Goal: Communication & Community: Answer question/provide support

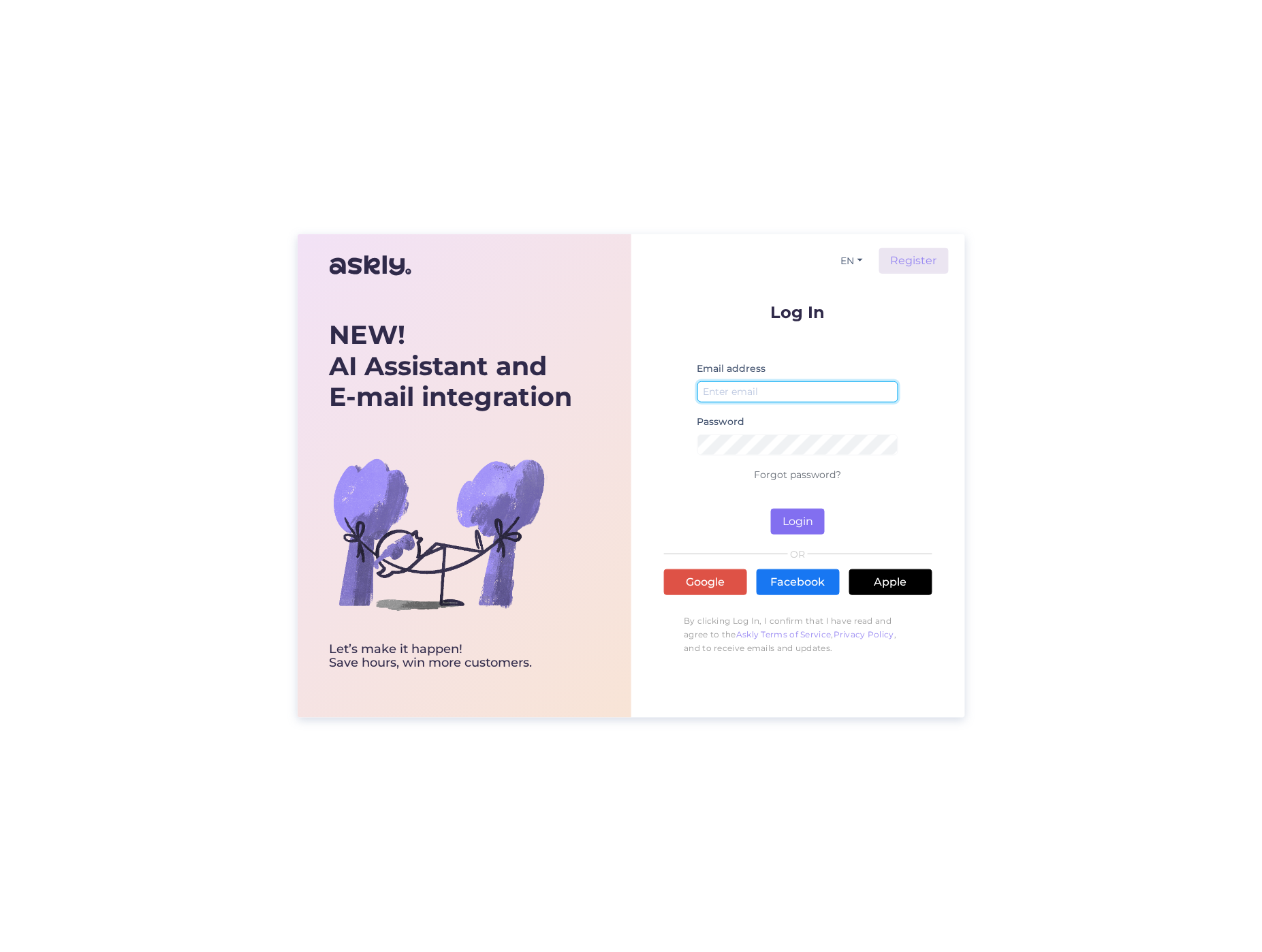
type input "[PERSON_NAME][EMAIL_ADDRESS][DOMAIN_NAME]"
click at [800, 517] on button "Login" at bounding box center [798, 522] width 54 height 26
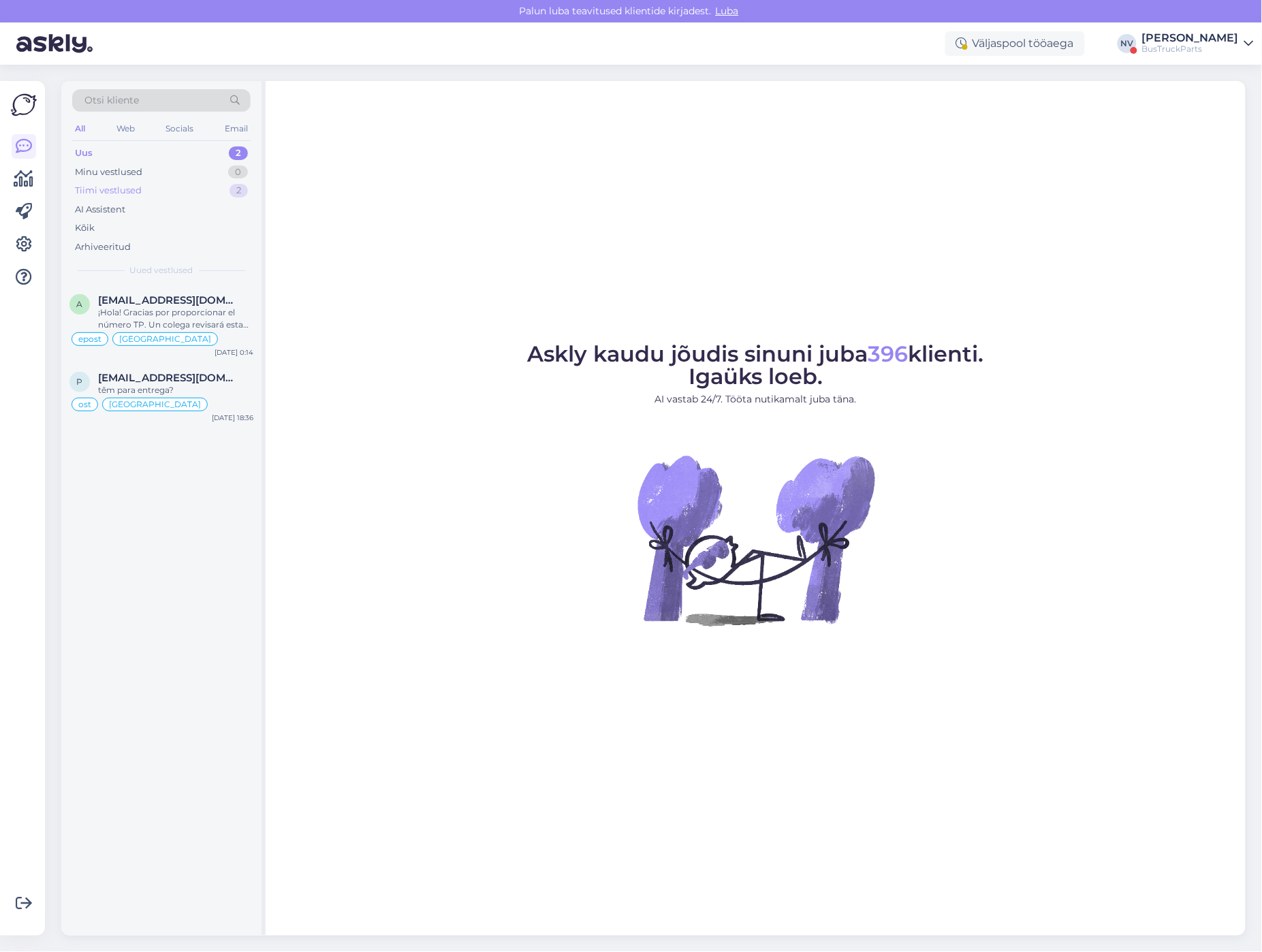
click at [144, 184] on div "Tiimi vestlused 2" at bounding box center [161, 190] width 179 height 19
click at [180, 308] on div "[PERSON_NAME],спасибо,мы подумаем что да как и предложим цену" at bounding box center [176, 319] width 156 height 25
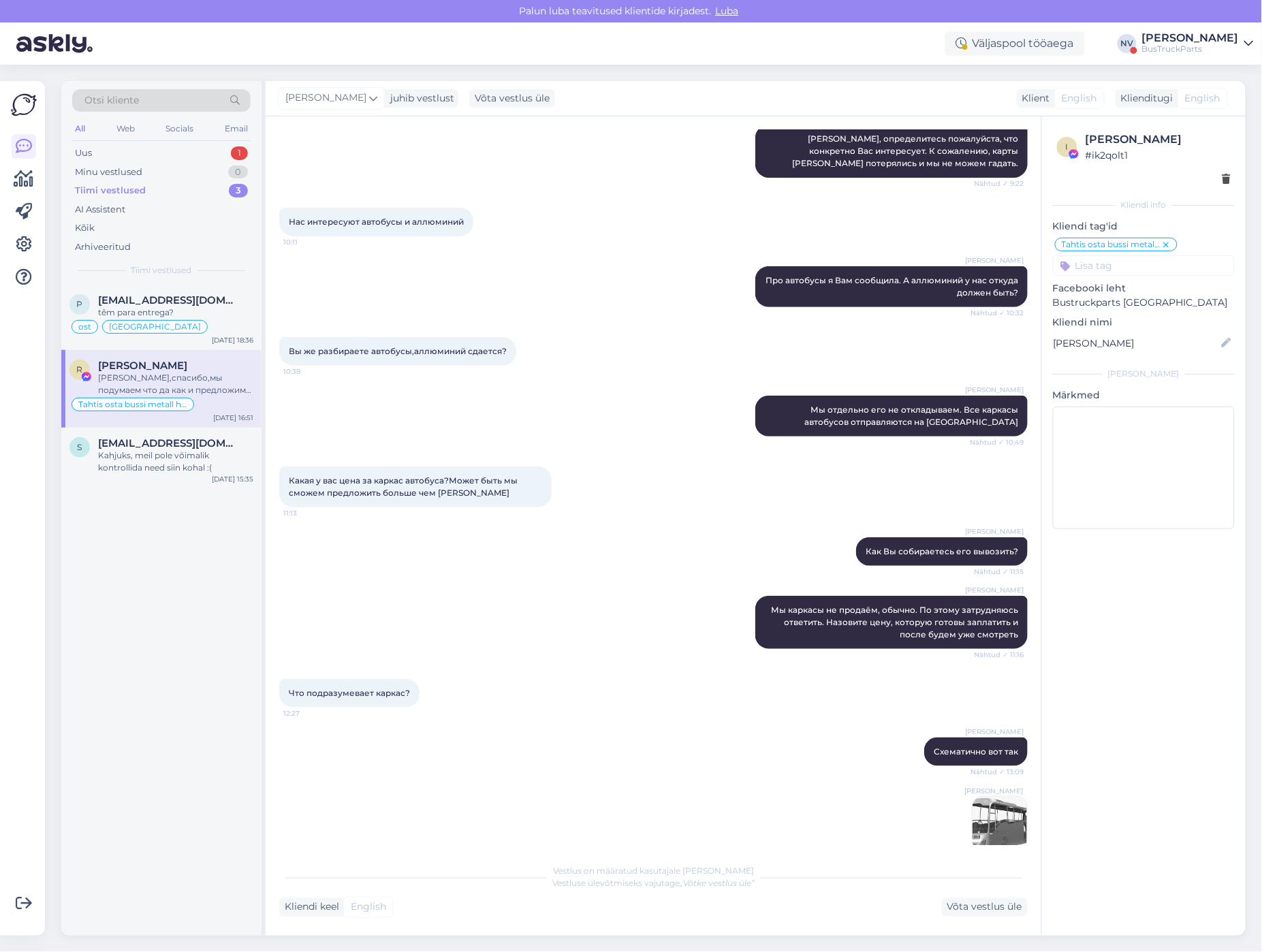
scroll to position [3479, 0]
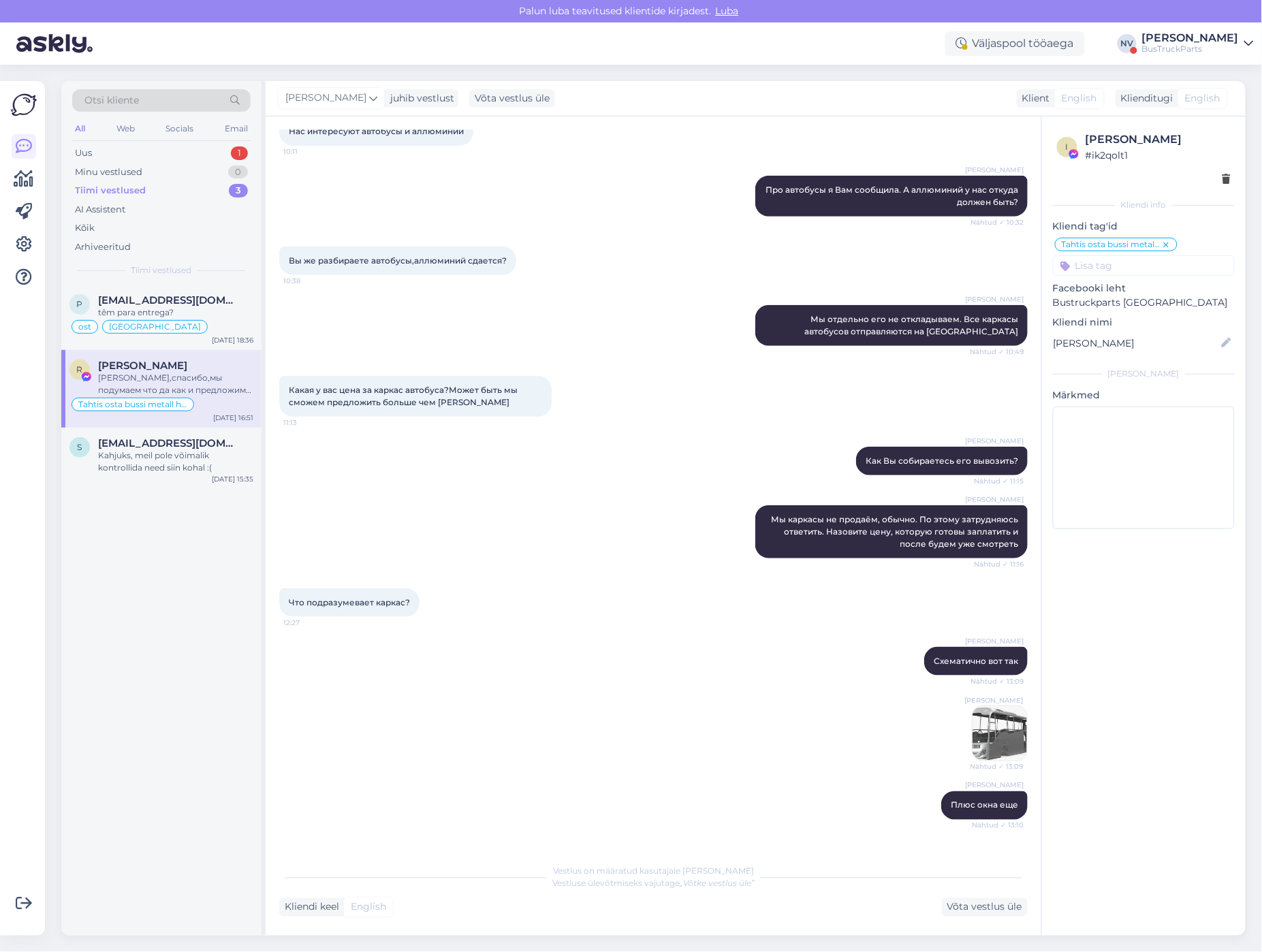
click at [989, 706] on img at bounding box center [1000, 733] width 54 height 54
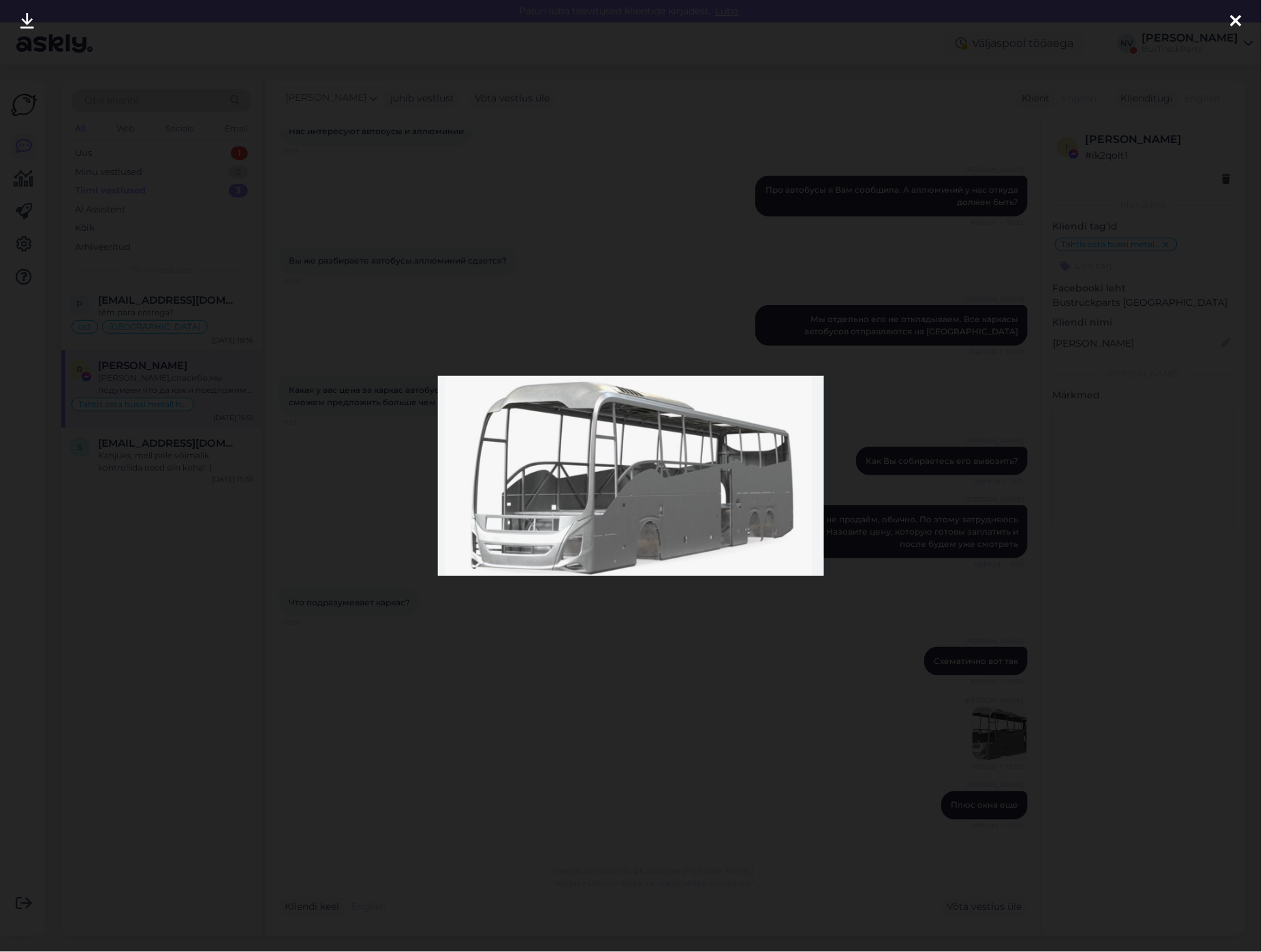
click at [1231, 30] on icon at bounding box center [1236, 21] width 11 height 18
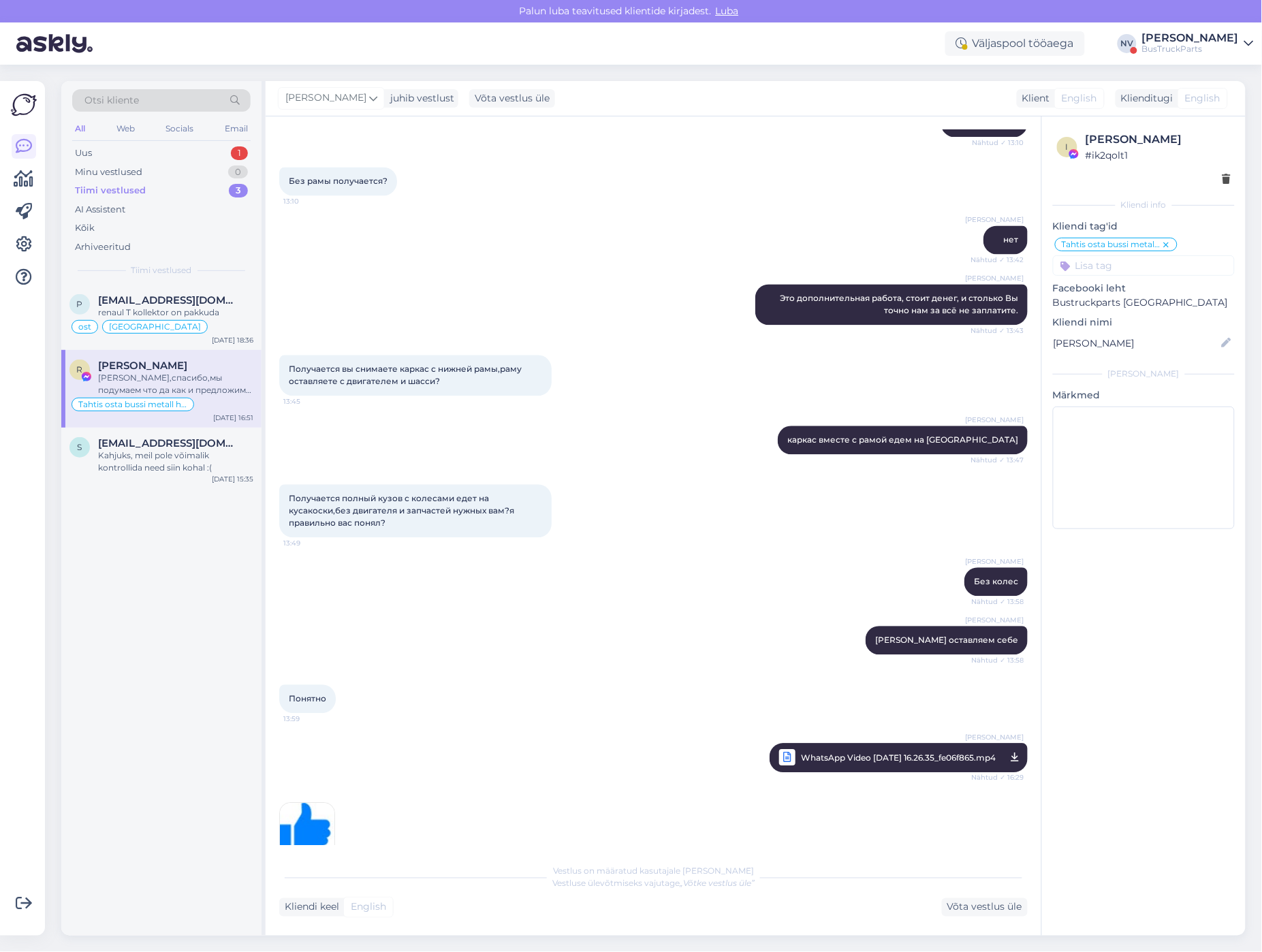
scroll to position [4206, 0]
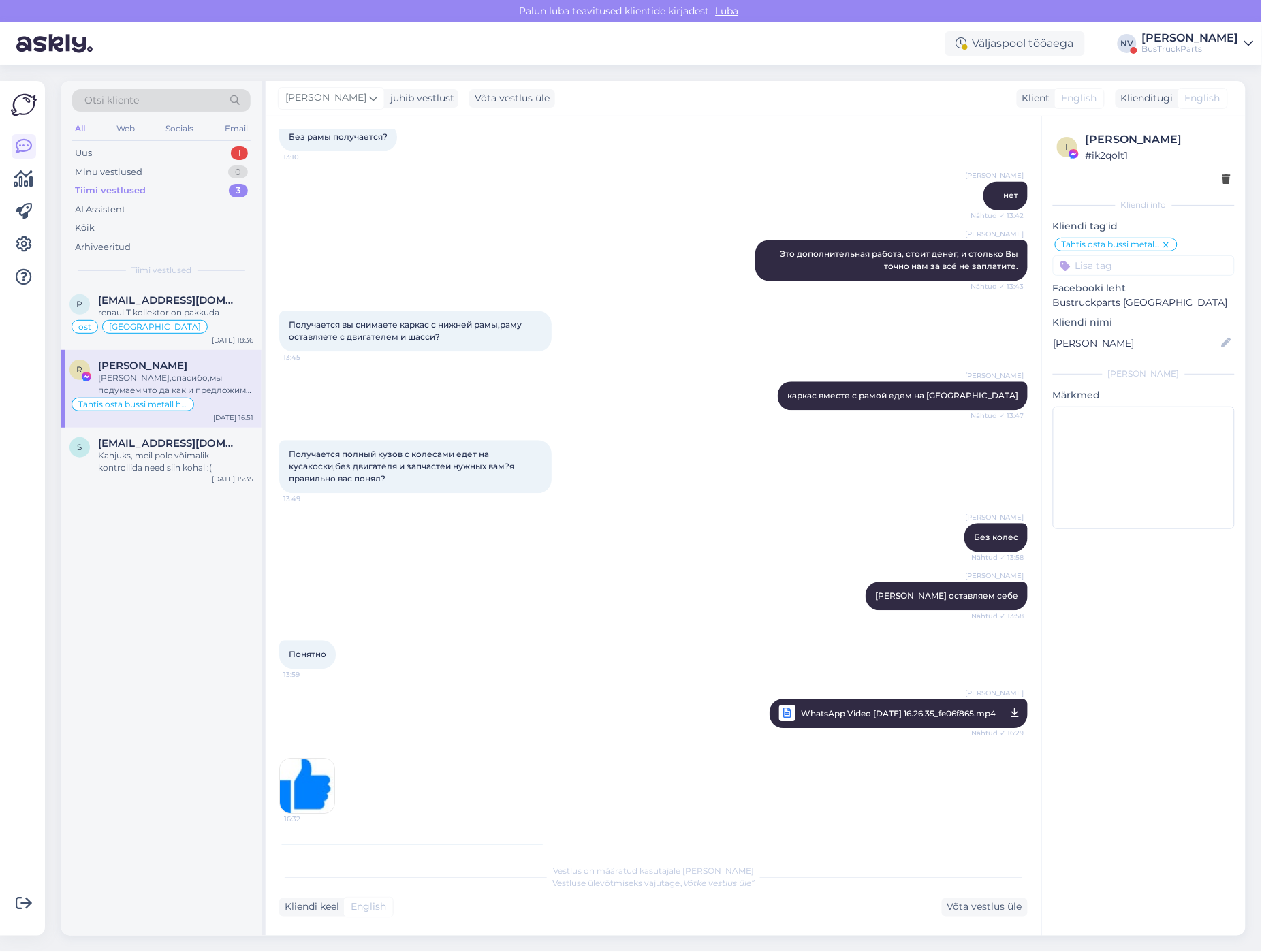
click at [888, 705] on span "WhatsApp Video [DATE] 16.26.35_fe06f865.mp4" at bounding box center [899, 714] width 195 height 17
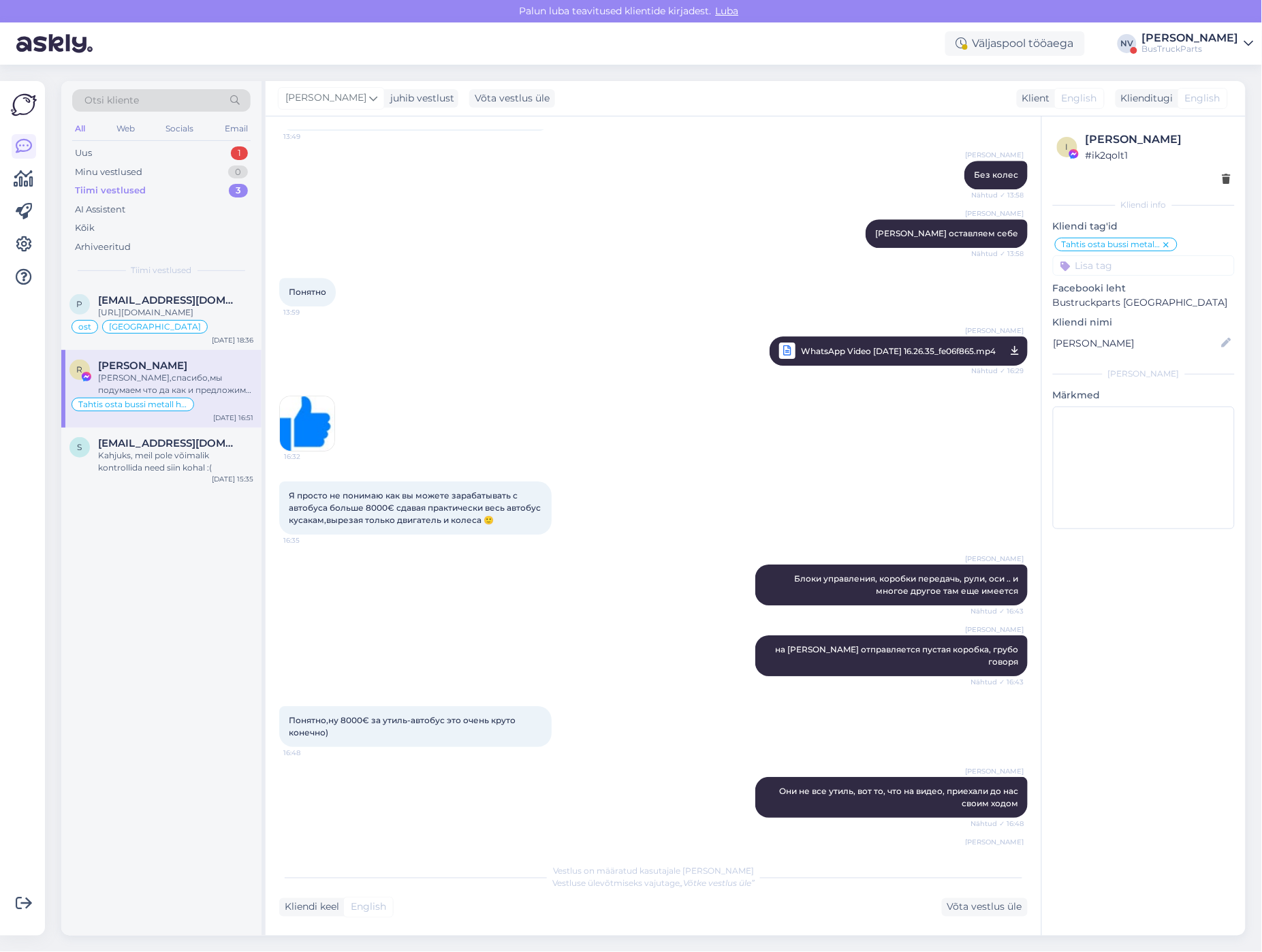
scroll to position [4660, 0]
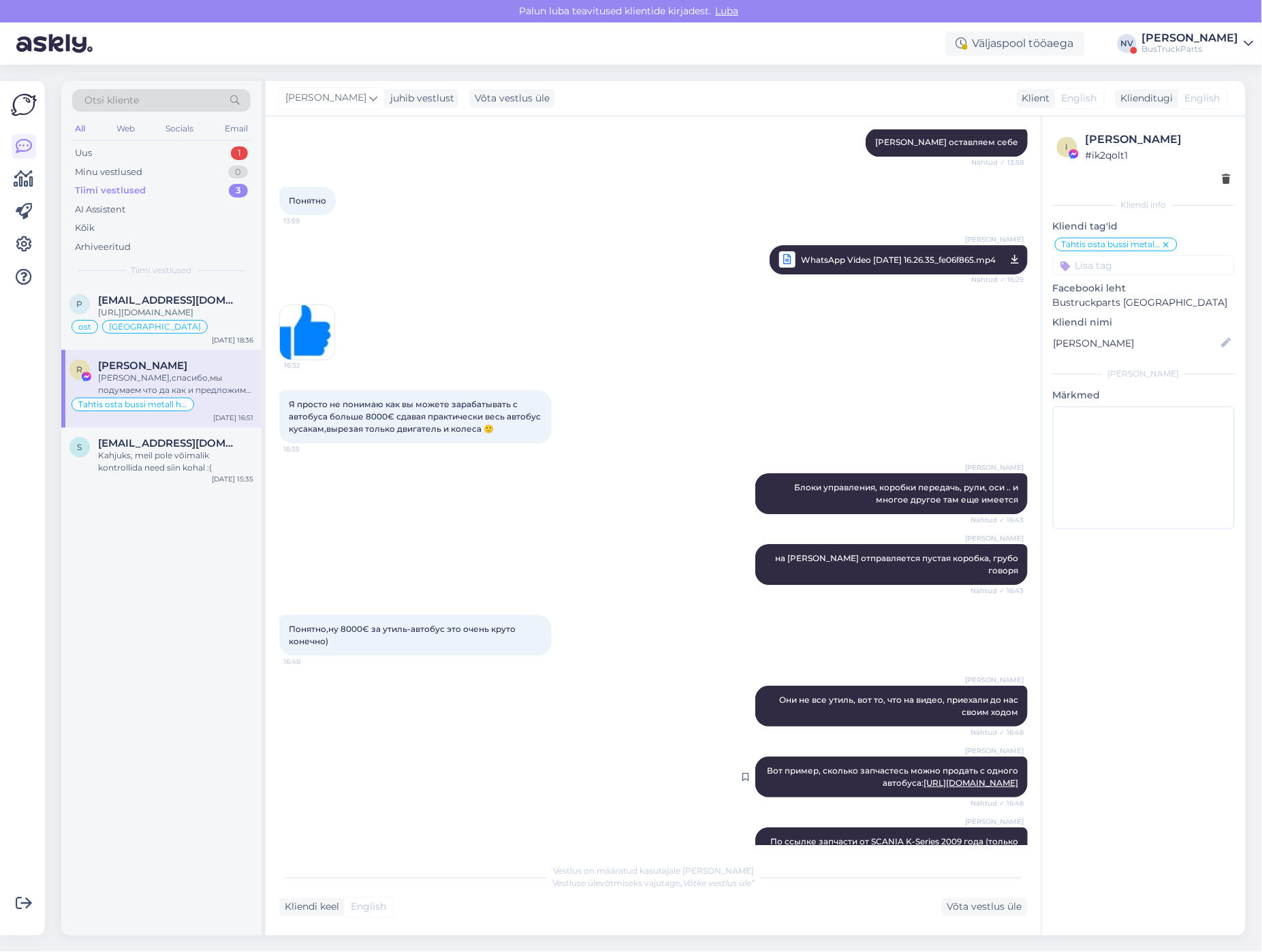
click at [938, 778] on link "[URL][DOMAIN_NAME]" at bounding box center [971, 783] width 94 height 10
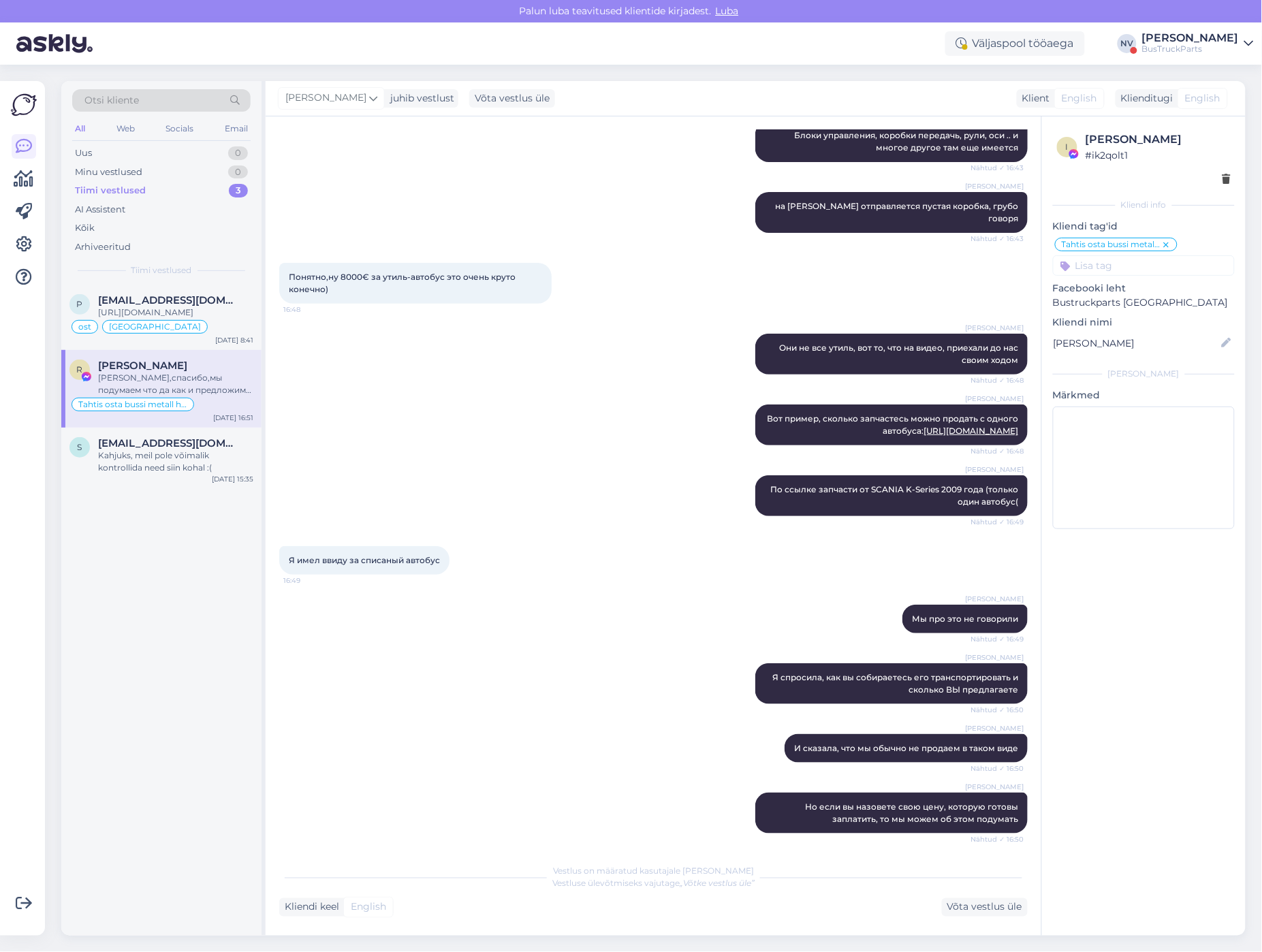
scroll to position [5022, 0]
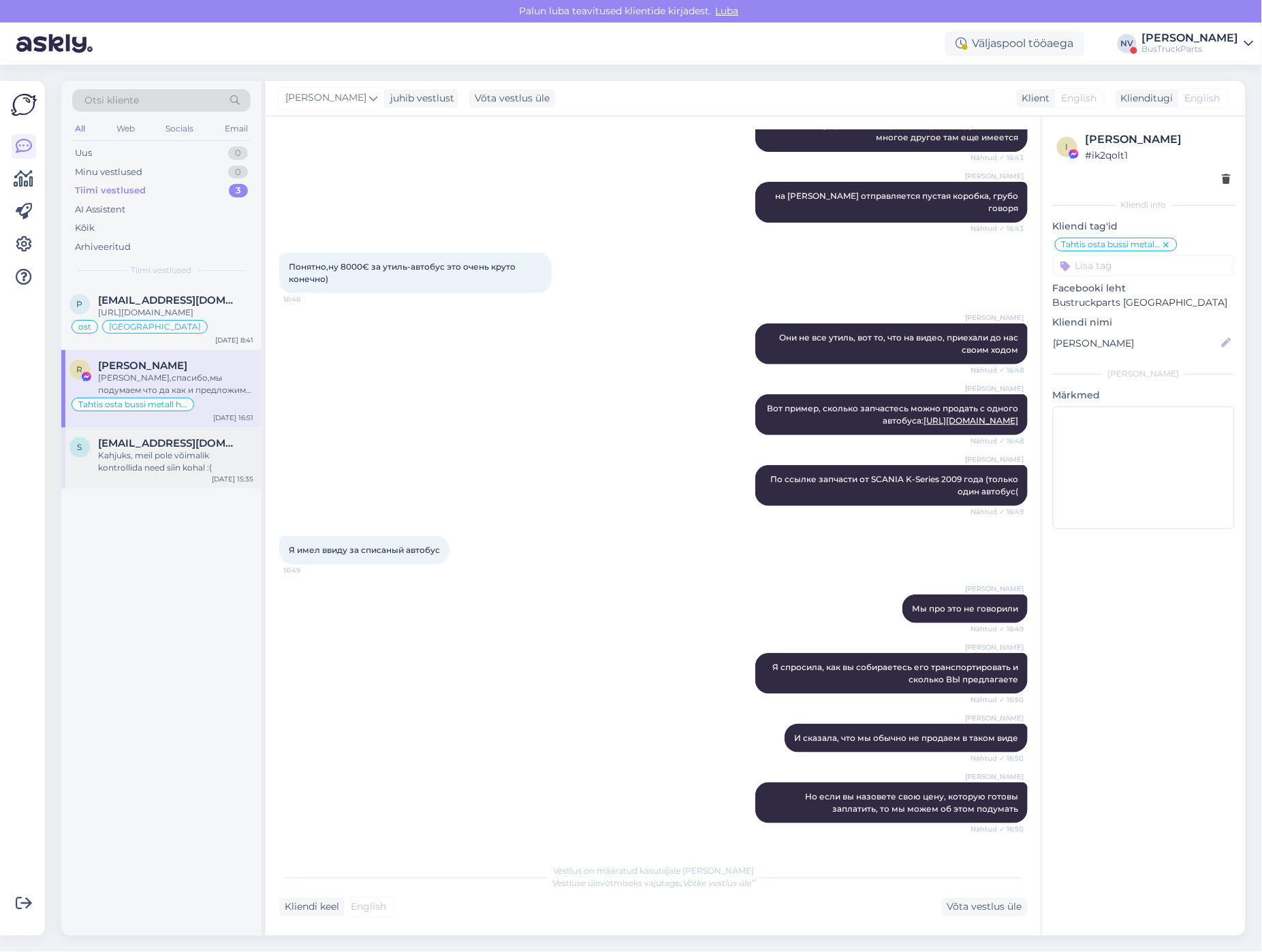
click at [156, 449] on span "[EMAIL_ADDRESS][DOMAIN_NAME]" at bounding box center [169, 443] width 142 height 12
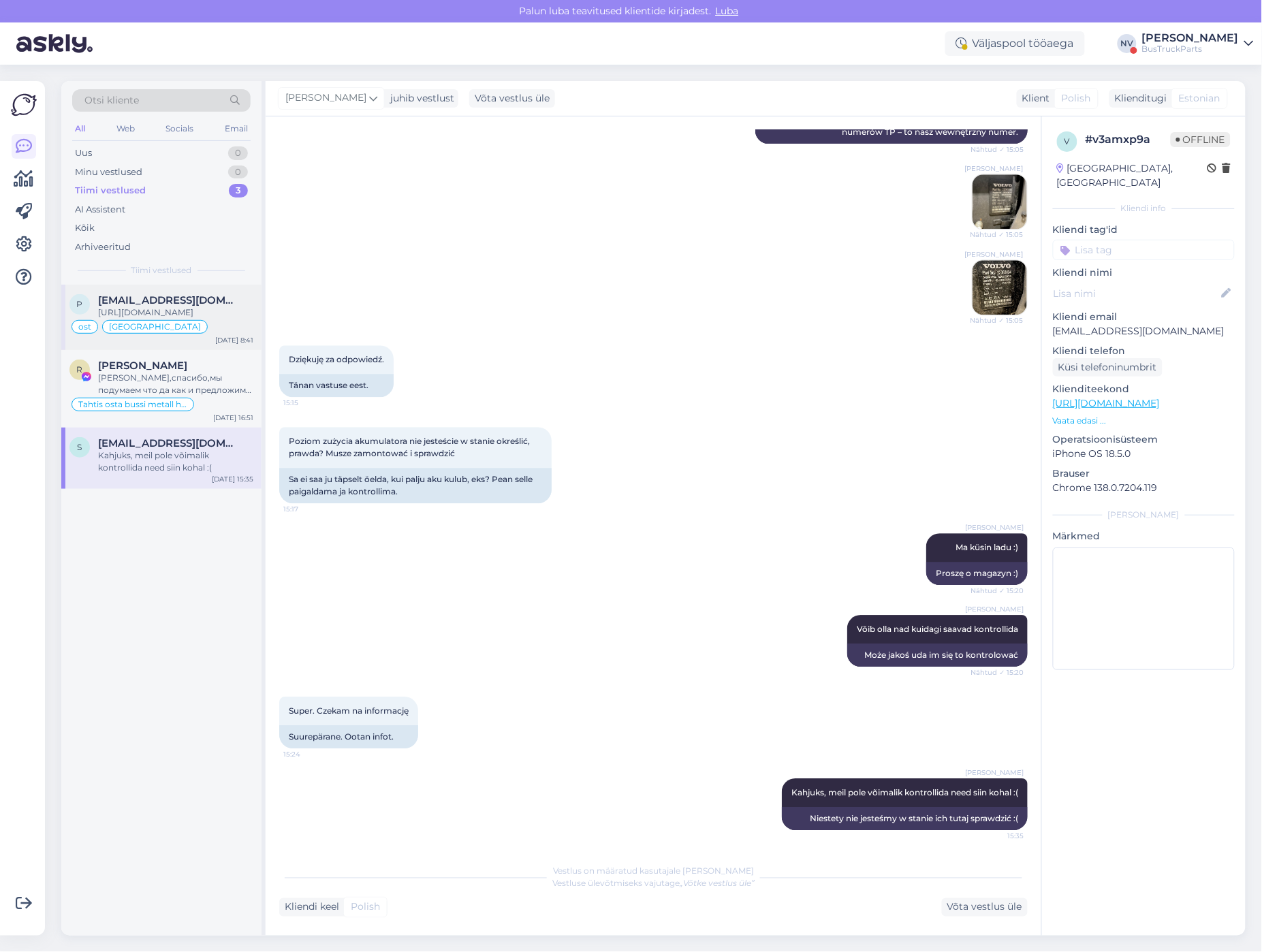
click at [192, 308] on div "[URL][DOMAIN_NAME]" at bounding box center [176, 313] width 156 height 12
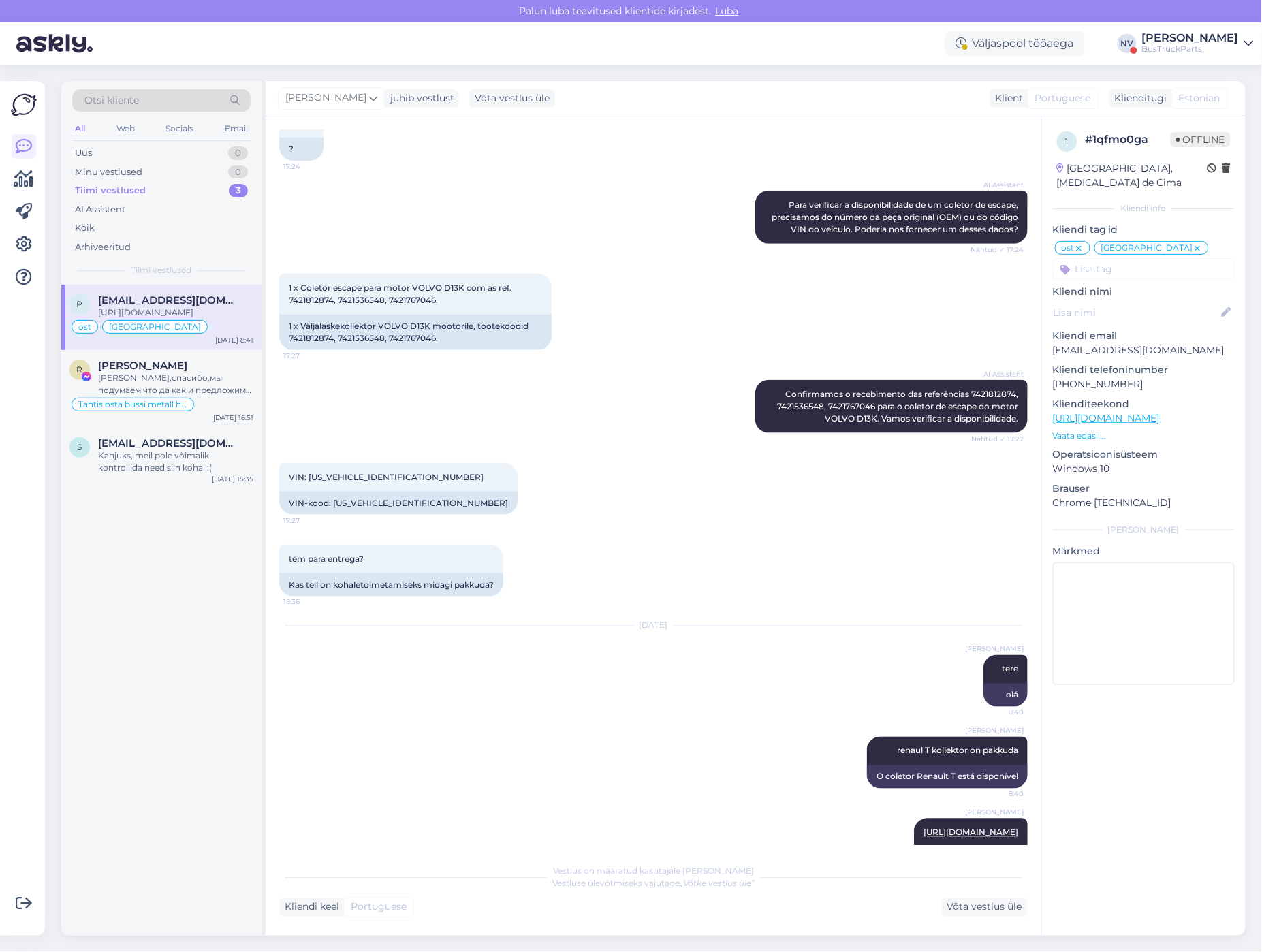
scroll to position [8668, 0]
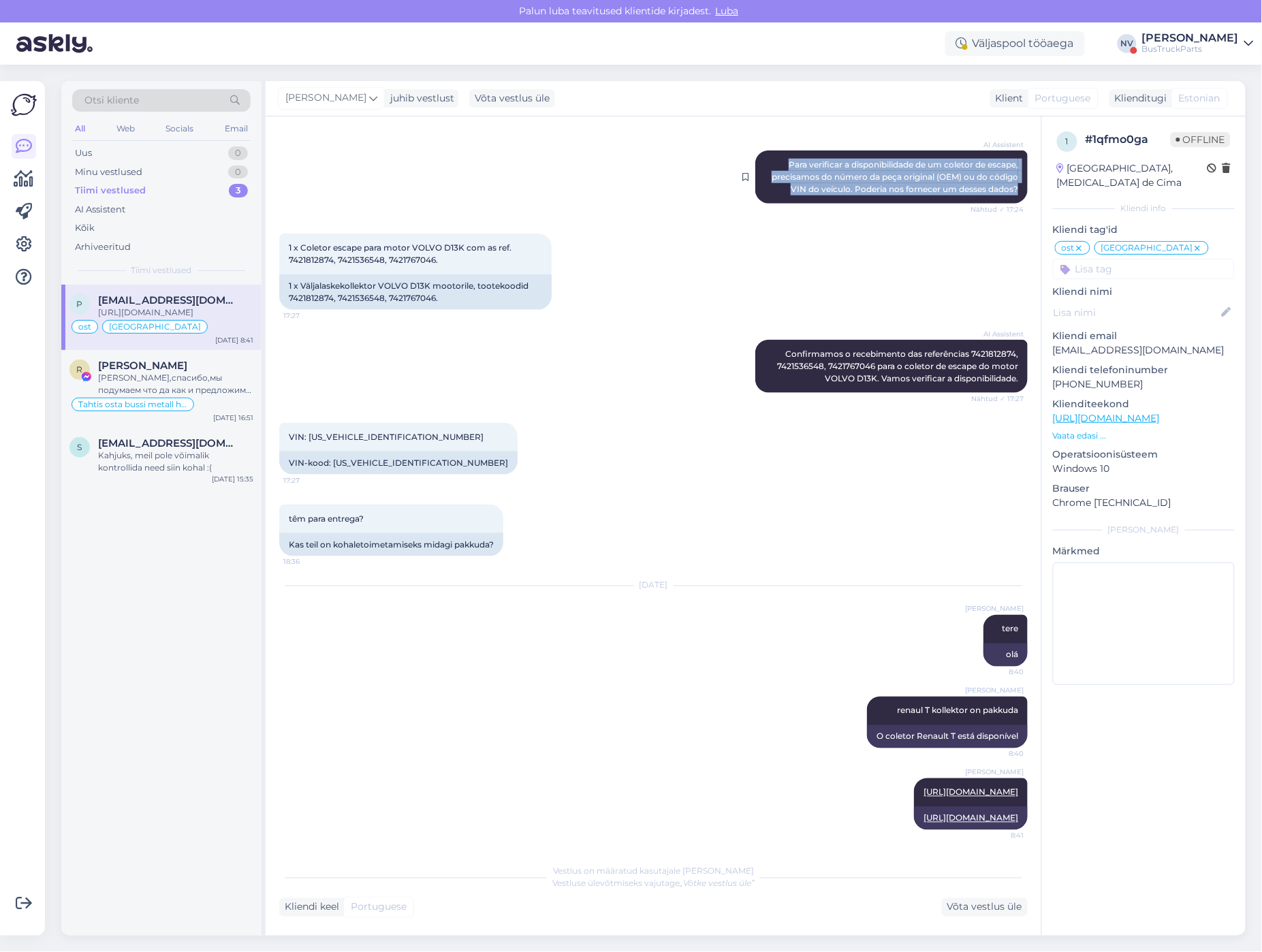
drag, startPoint x: 771, startPoint y: 498, endPoint x: 1007, endPoint y: 531, distance: 238.3
click at [1007, 204] on div "AI Assistent Para verificar a disponibilidade de um coletor de escape, precisam…" at bounding box center [891, 176] width 272 height 53
copy span "Para verificar a disponibilidade de um coletor de escape, precisamos do número …"
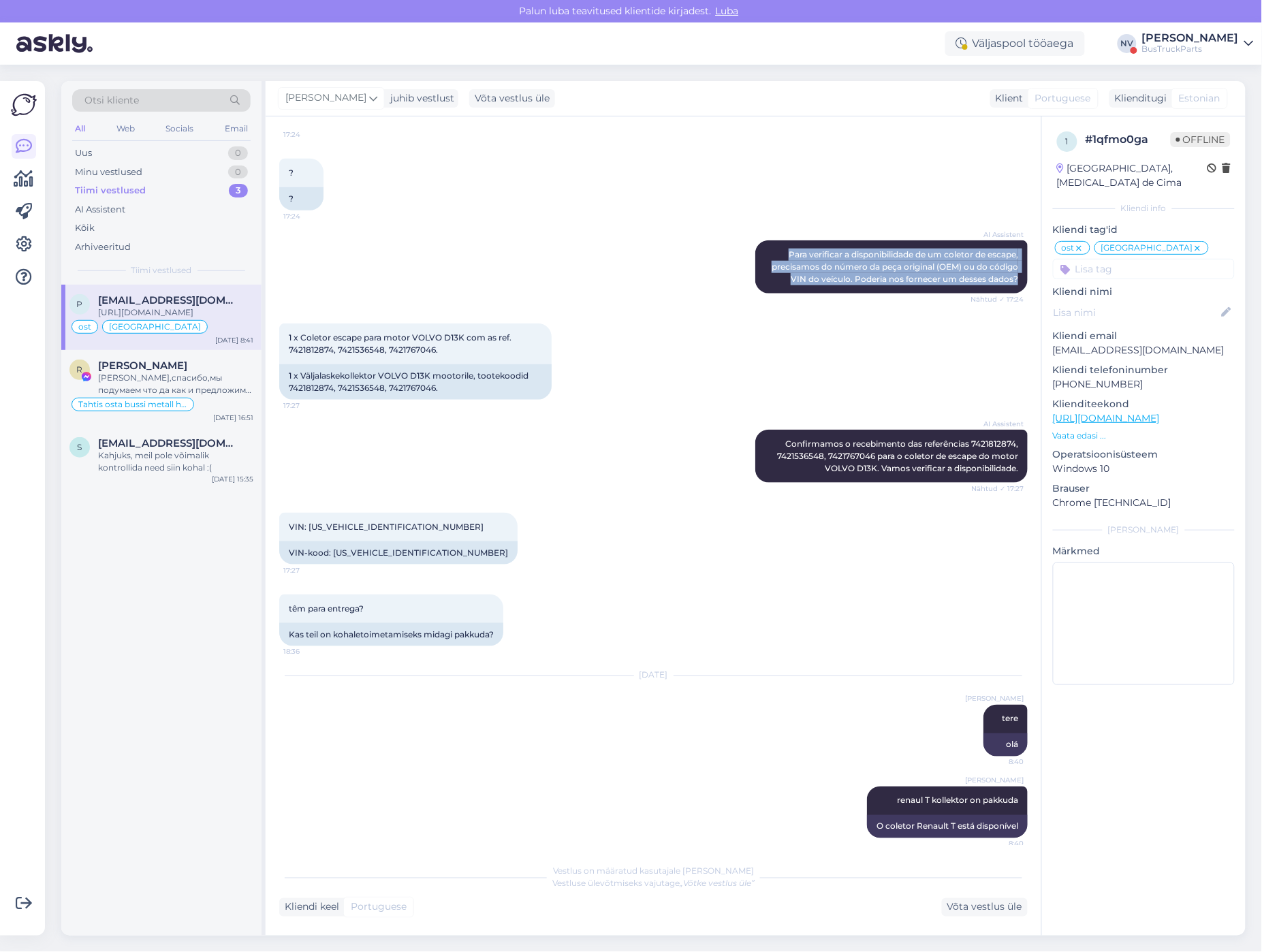
scroll to position [8486, 0]
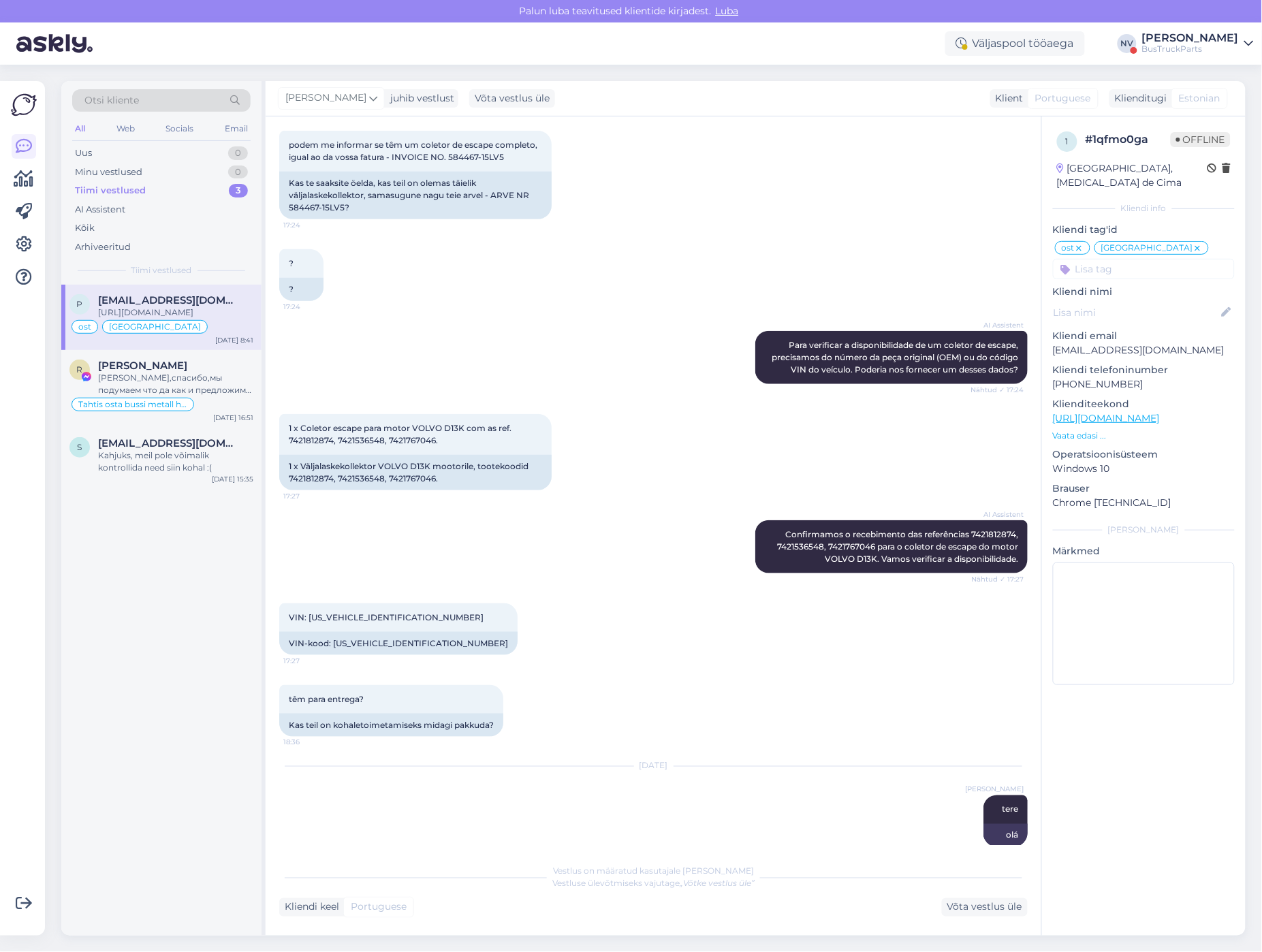
drag, startPoint x: 757, startPoint y: 413, endPoint x: 1012, endPoint y: 435, distance: 255.9
click at [1012, 100] on div "AI Assistent [PERSON_NAME] tarde! Como posso ajudar com os nossos servi&#xE7;os…" at bounding box center [891, 80] width 272 height 41
copy span "Boa tarde! Como posso ajudar com os nossos servi&#xE7;os hoje?"
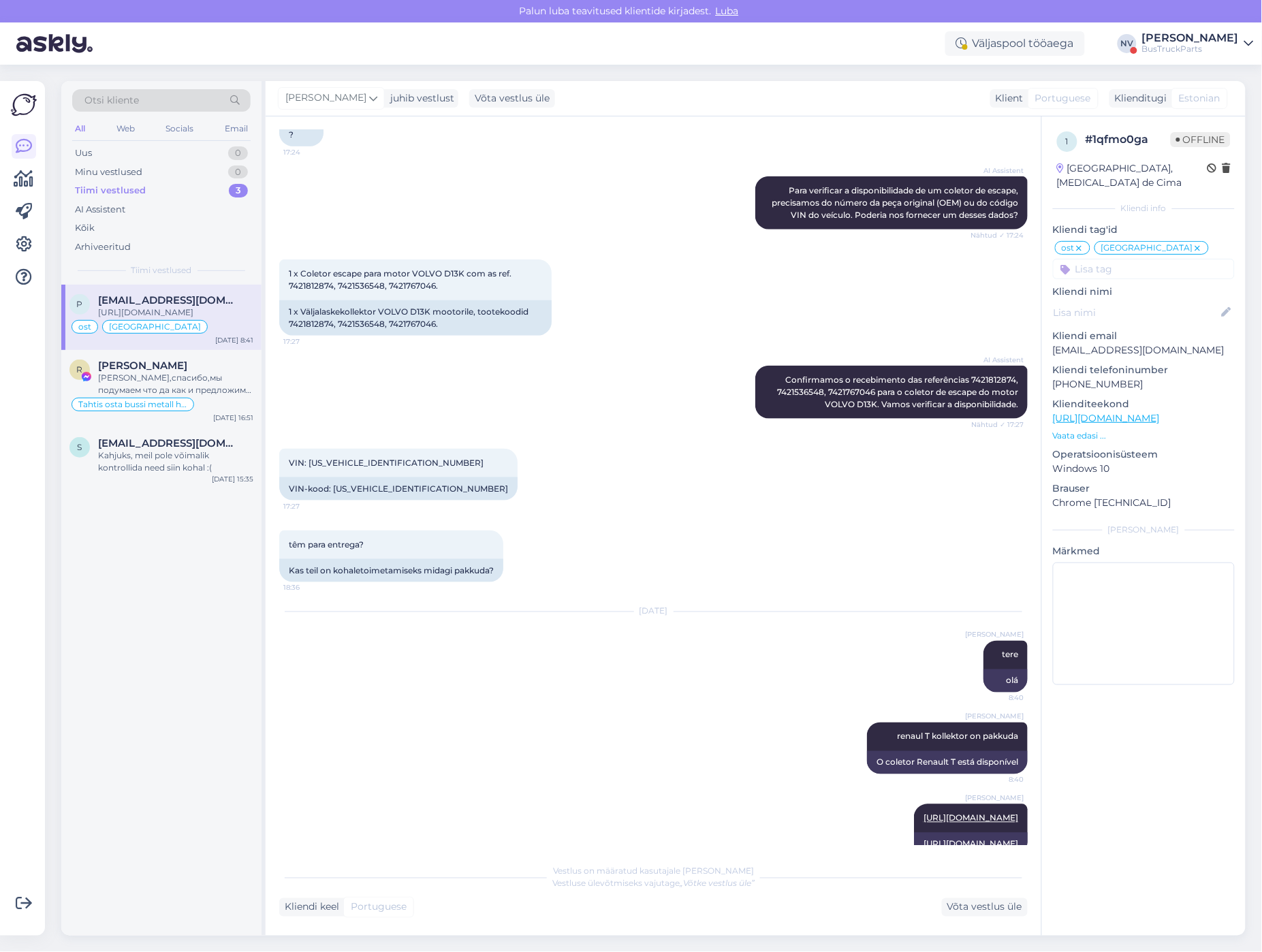
scroll to position [8668, 0]
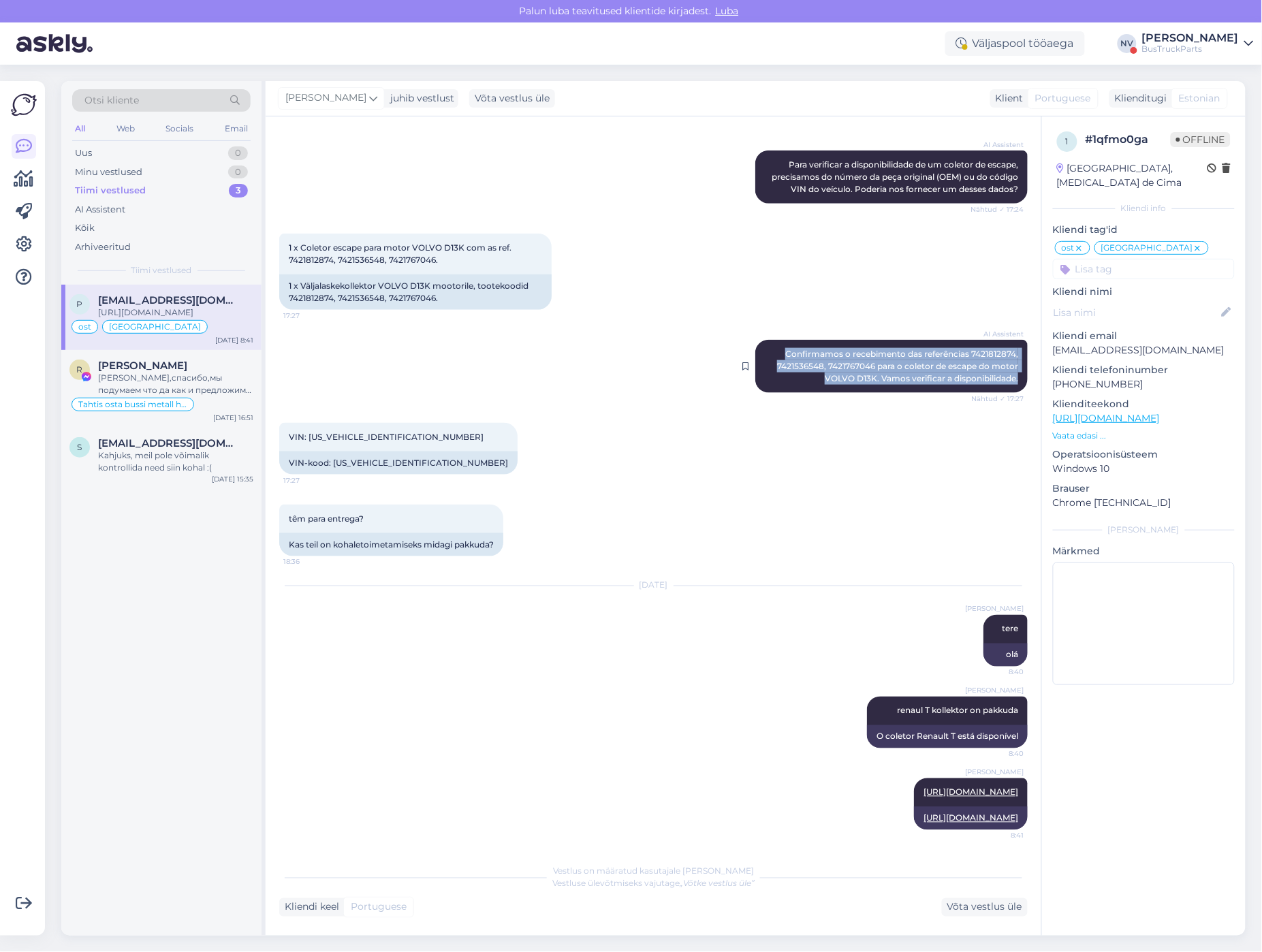
drag, startPoint x: 771, startPoint y: 693, endPoint x: 1008, endPoint y: 719, distance: 238.4
click at [1008, 393] on div "AI Assistent Confirmamos o recebimento das referências 7421812874, 7421536548, …" at bounding box center [891, 366] width 272 height 53
copy span "Confirmamos o recebimento das referências 7421812874, 7421536548, 7421767046 pa…"
click at [695, 563] on div "têm para entrega? 18:36 Kas teil on kohaletoimetamiseks midagi pakkuda?" at bounding box center [653, 530] width 748 height 82
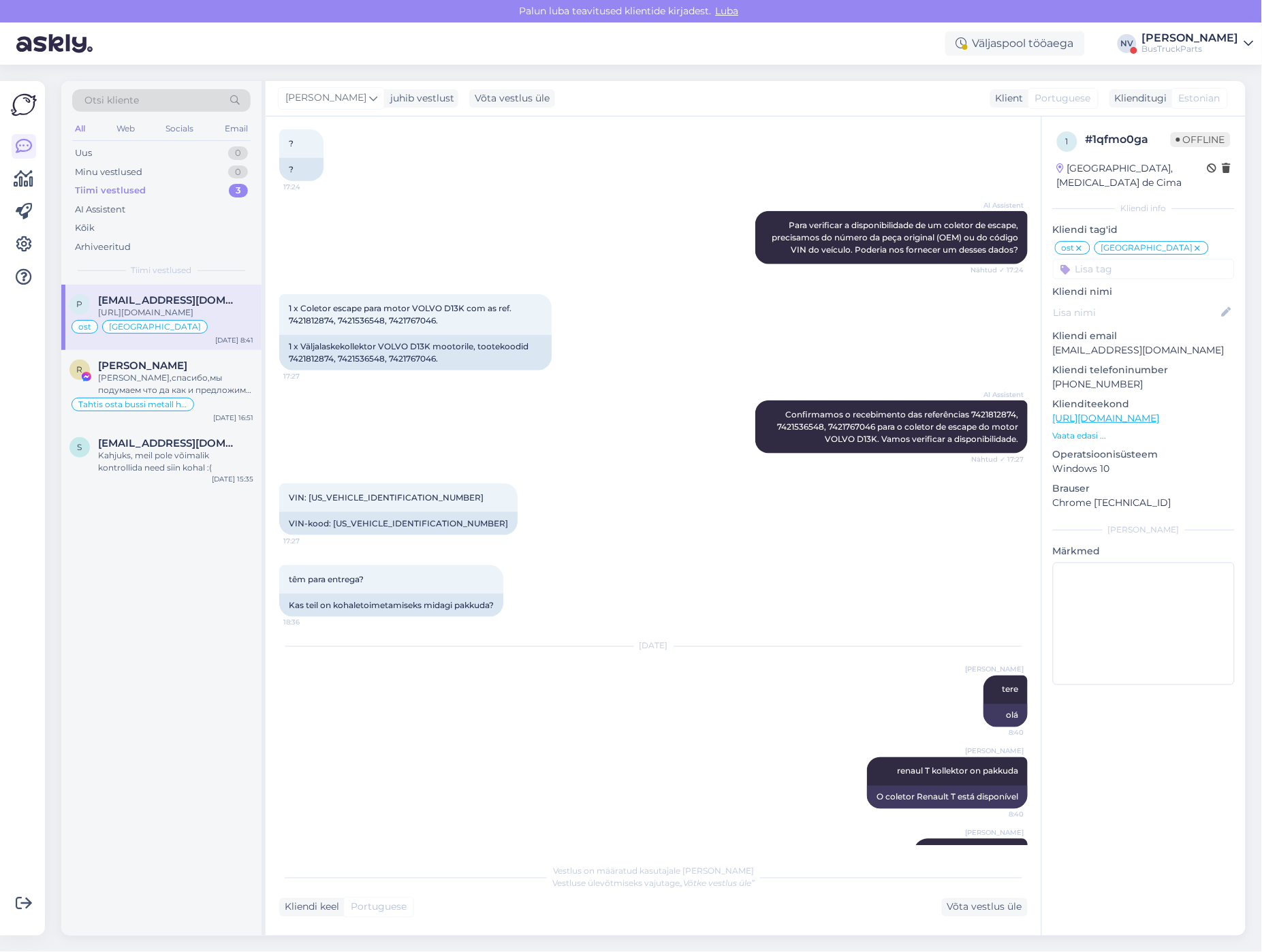
scroll to position [8576, 0]
